Goal: Transaction & Acquisition: Purchase product/service

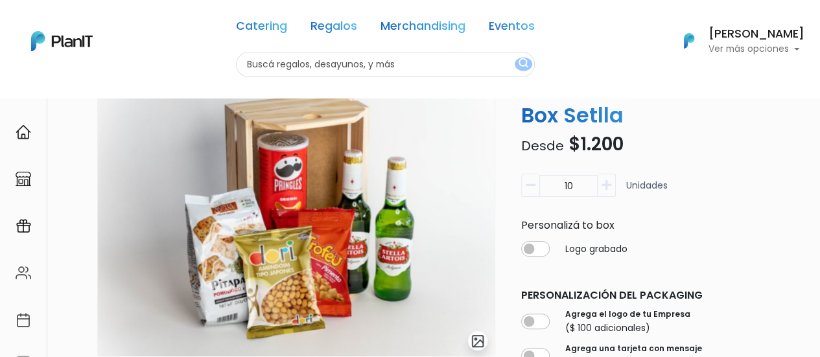
scroll to position [259, 0]
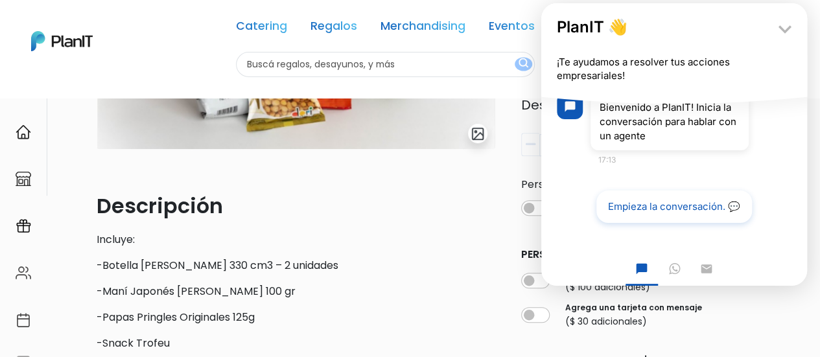
scroll to position [0, 0]
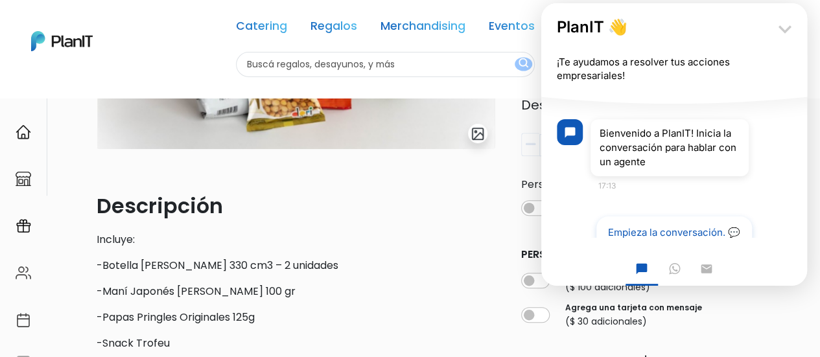
click at [781, 26] on icon "keyboard_arrow_down" at bounding box center [785, 29] width 26 height 26
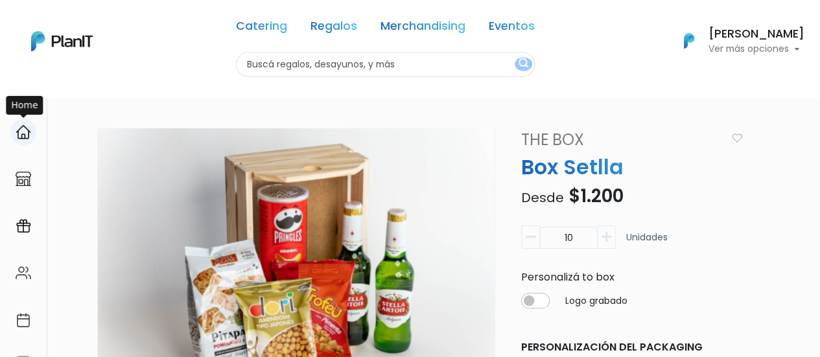
click at [32, 128] on div at bounding box center [23, 132] width 26 height 27
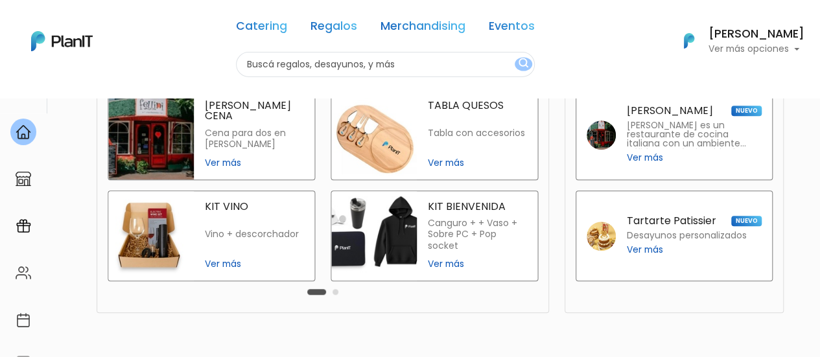
scroll to position [324, 0]
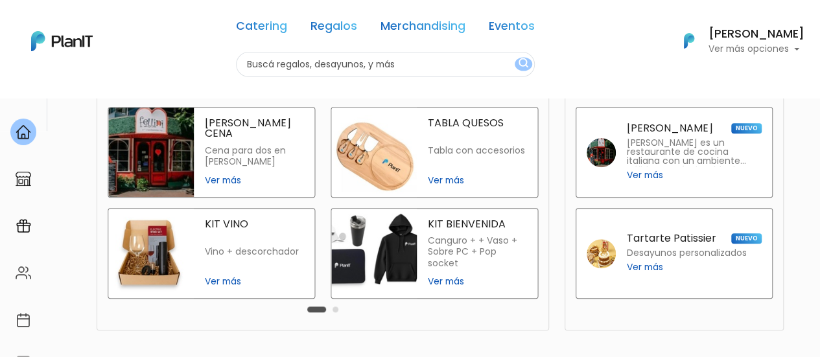
click at [271, 182] on div "[PERSON_NAME] CENA Cena para dos en [PERSON_NAME] Ver más TABLA QUESOS Tabla co…" at bounding box center [323, 208] width 446 height 202
click at [257, 230] on div "KIT VINO Vino + descorchador Ver más" at bounding box center [255, 253] width 121 height 89
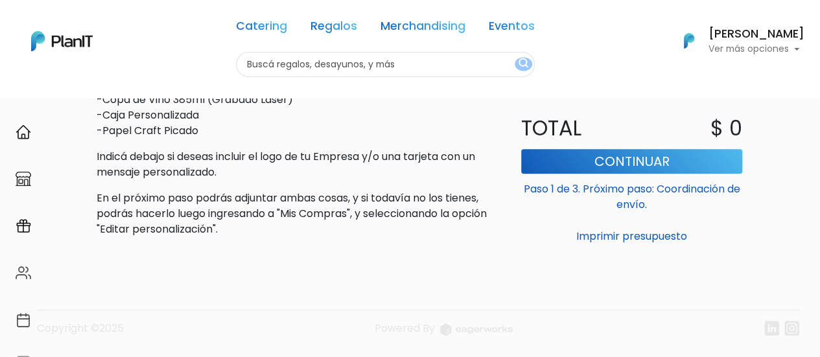
scroll to position [507, 0]
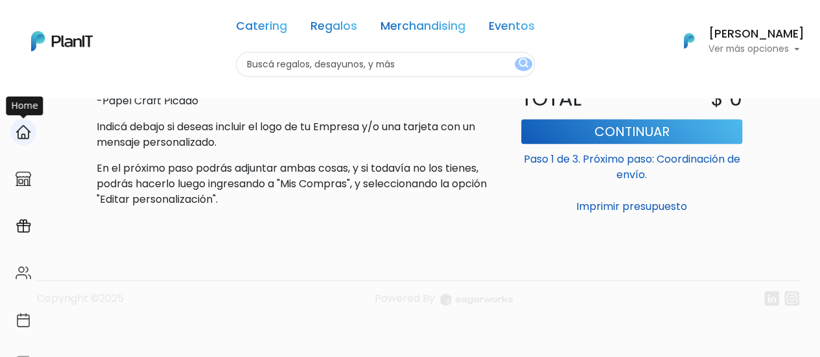
click at [23, 137] on img at bounding box center [24, 132] width 16 height 16
